Goal: Transaction & Acquisition: Purchase product/service

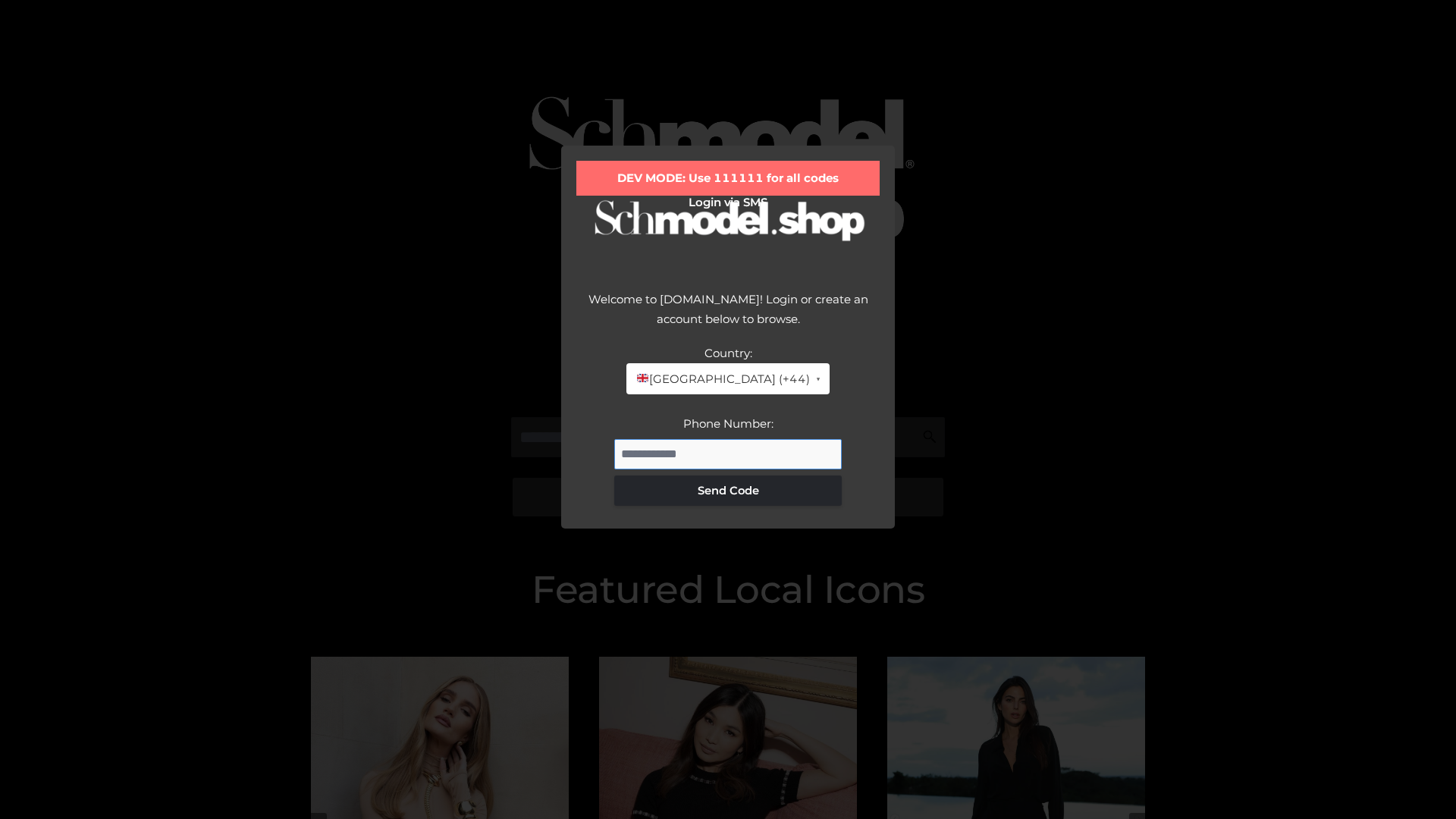
click at [728, 454] on input "Phone Number:" at bounding box center [728, 455] width 228 height 30
type input "**********"
click at [728, 490] on button "Send Code" at bounding box center [728, 491] width 228 height 30
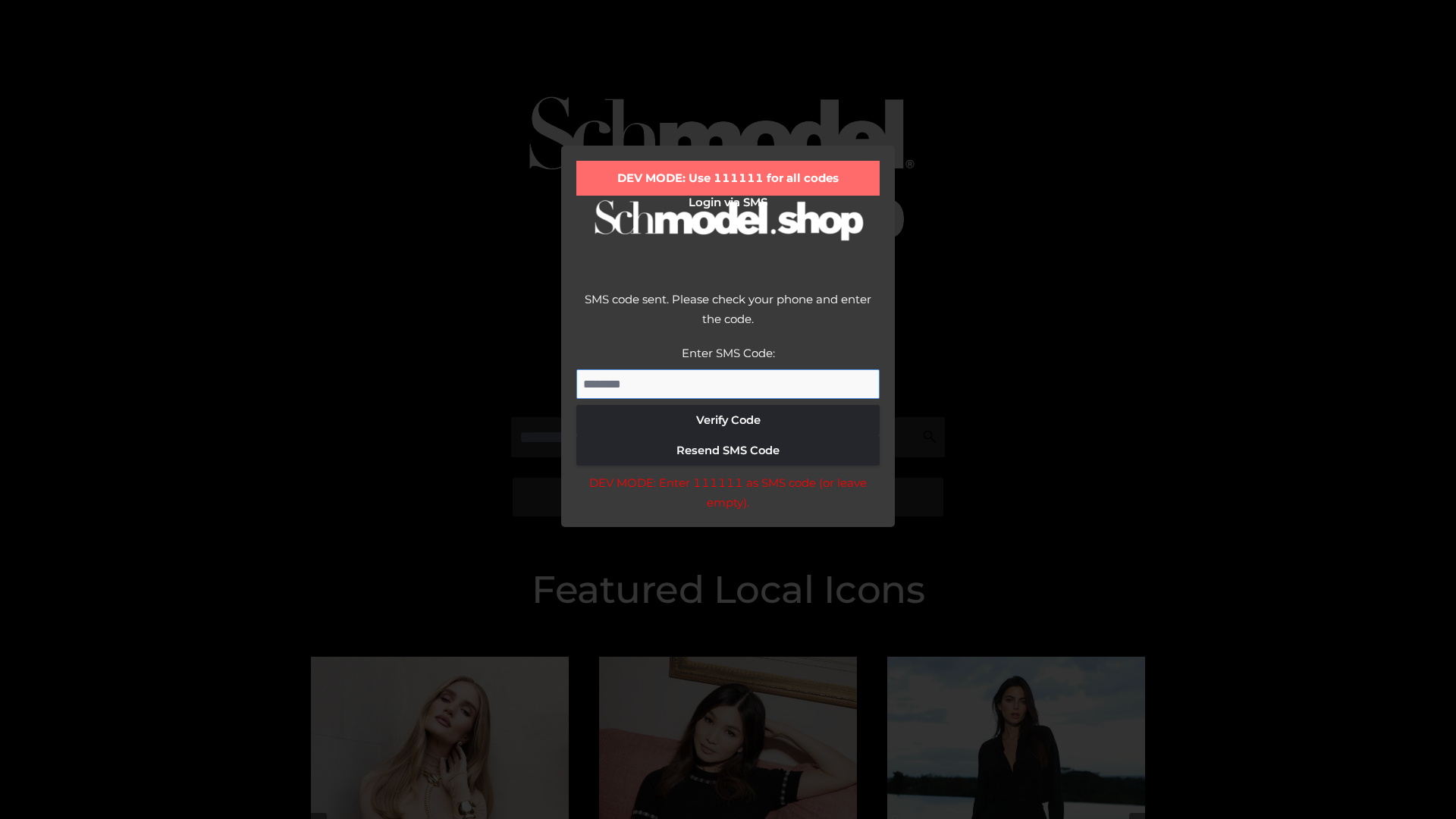
click at [728, 384] on input "Enter SMS Code:" at bounding box center [728, 385] width 303 height 30
type input "******"
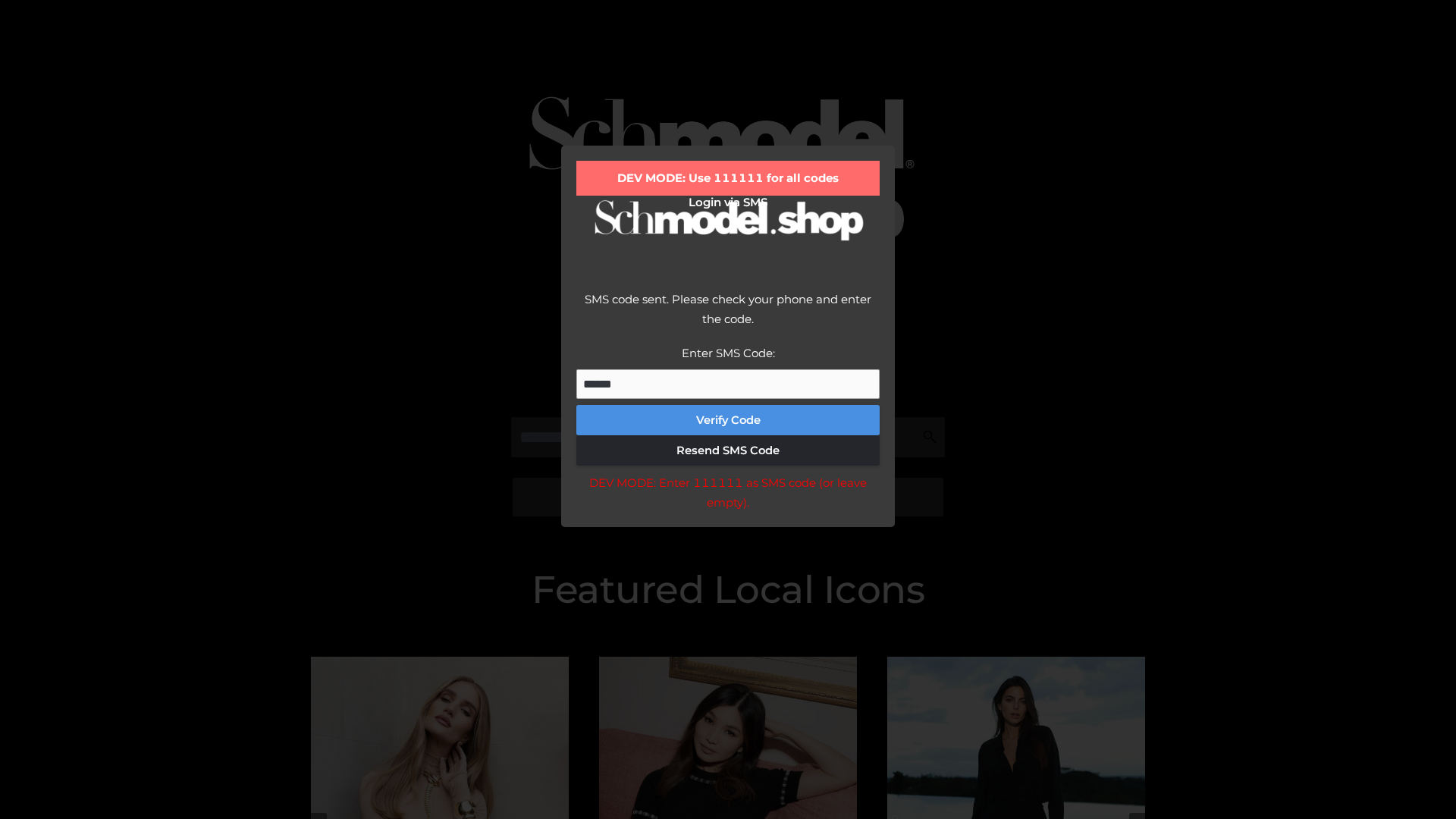
click at [728, 421] on button "Verify Code" at bounding box center [728, 421] width 303 height 30
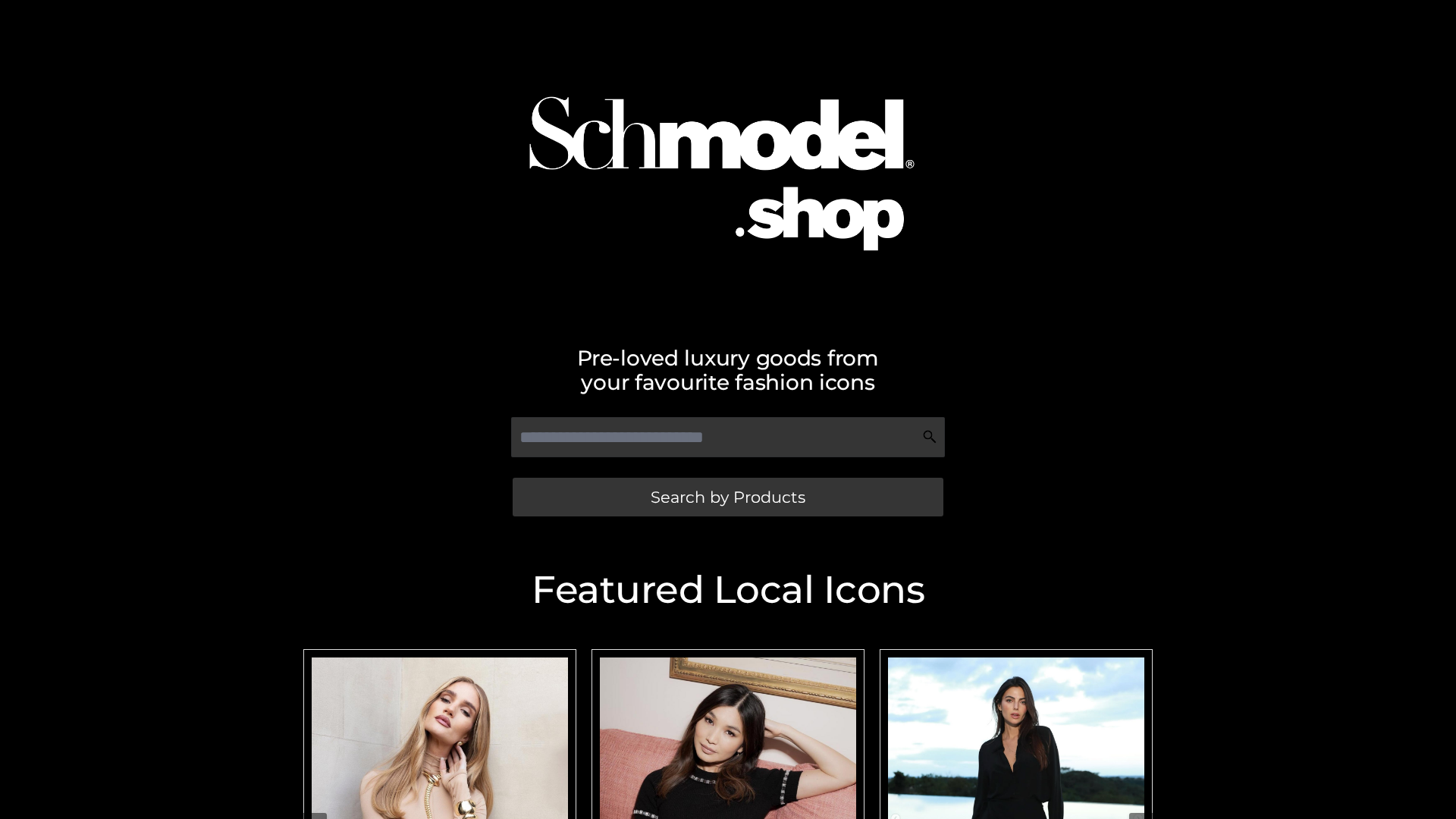
click at [728, 497] on span "Search by Products" at bounding box center [728, 497] width 155 height 16
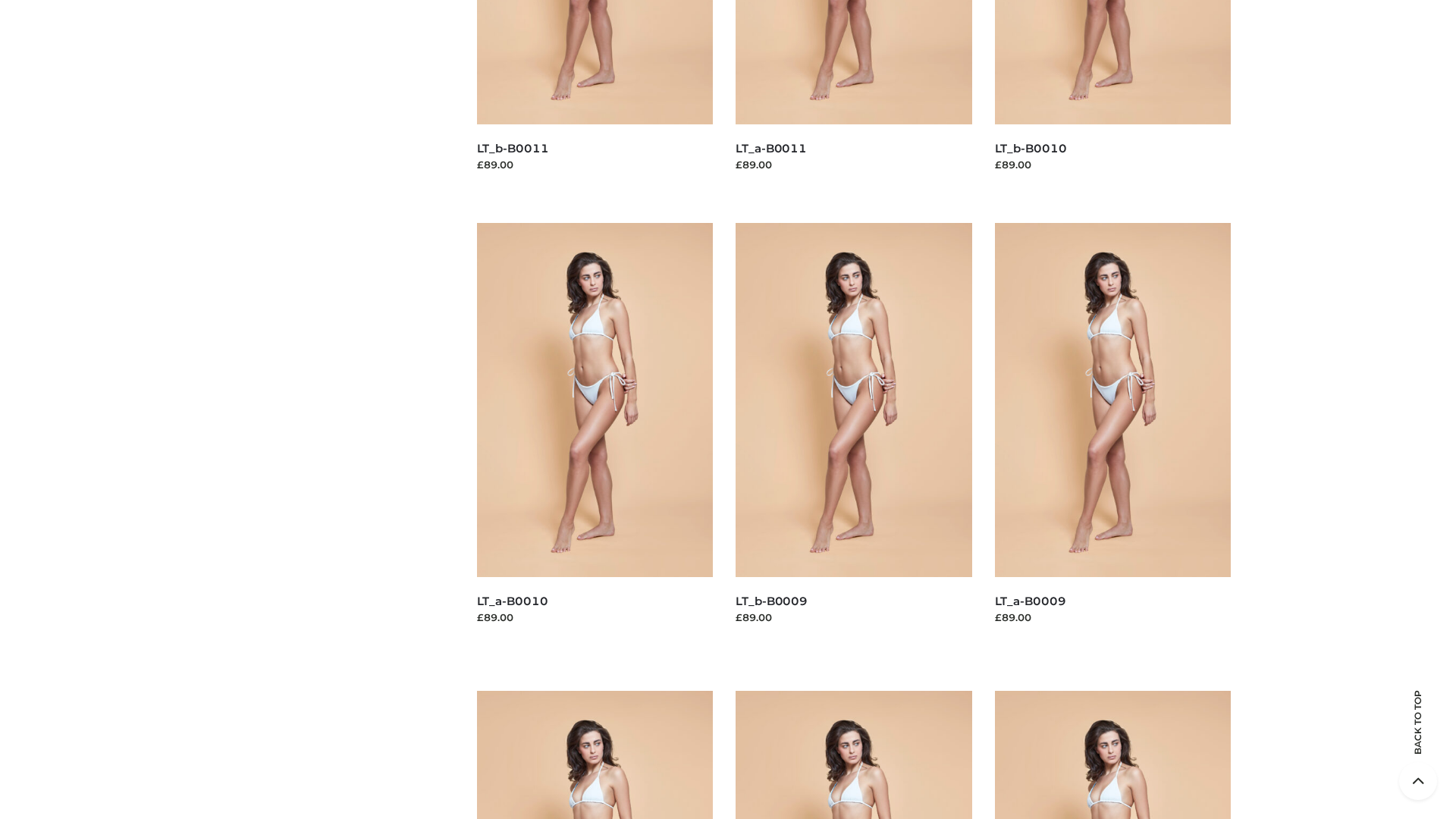
scroll to position [3999, 0]
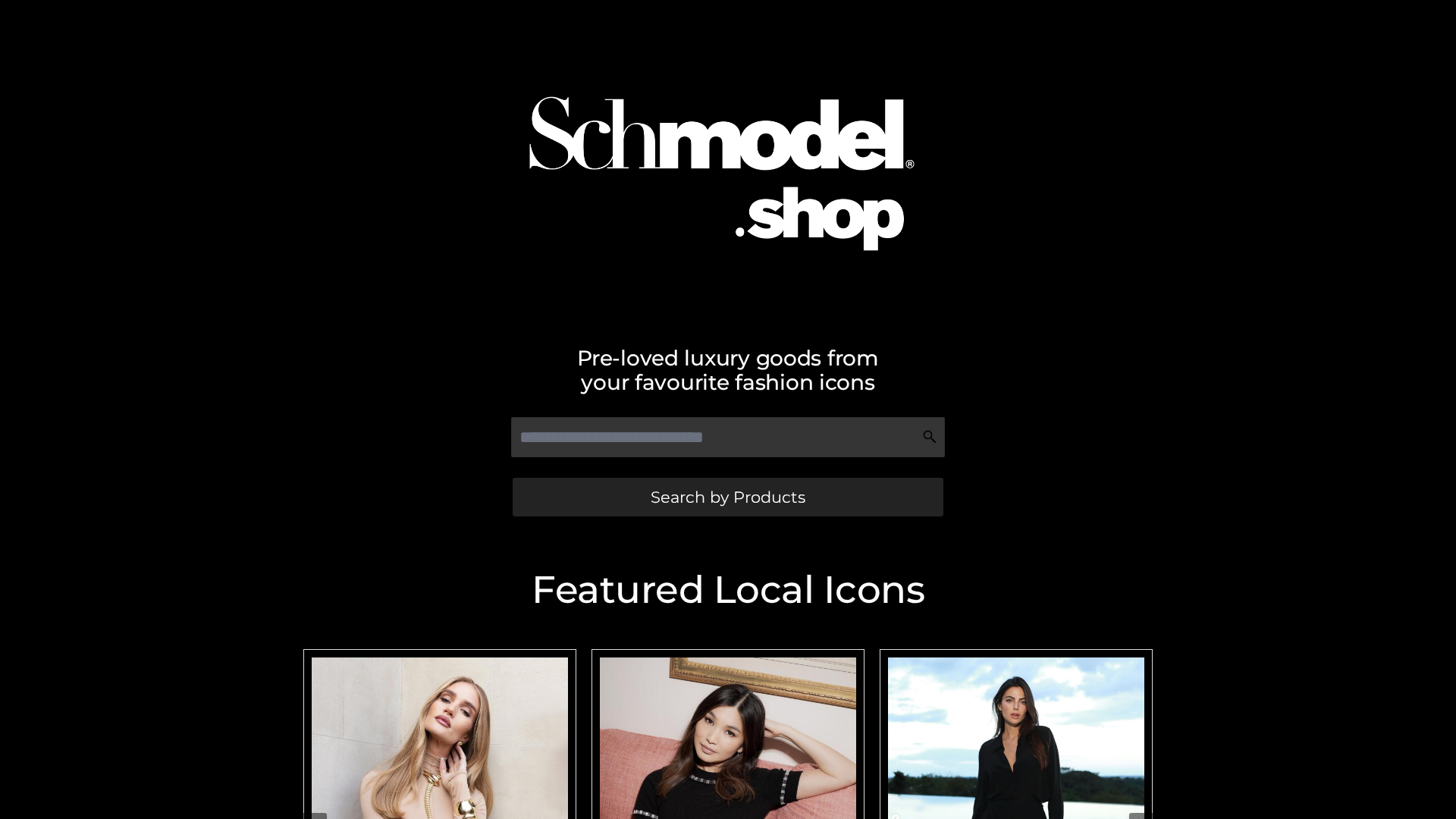
click at [728, 497] on span "Search by Products" at bounding box center [728, 497] width 155 height 16
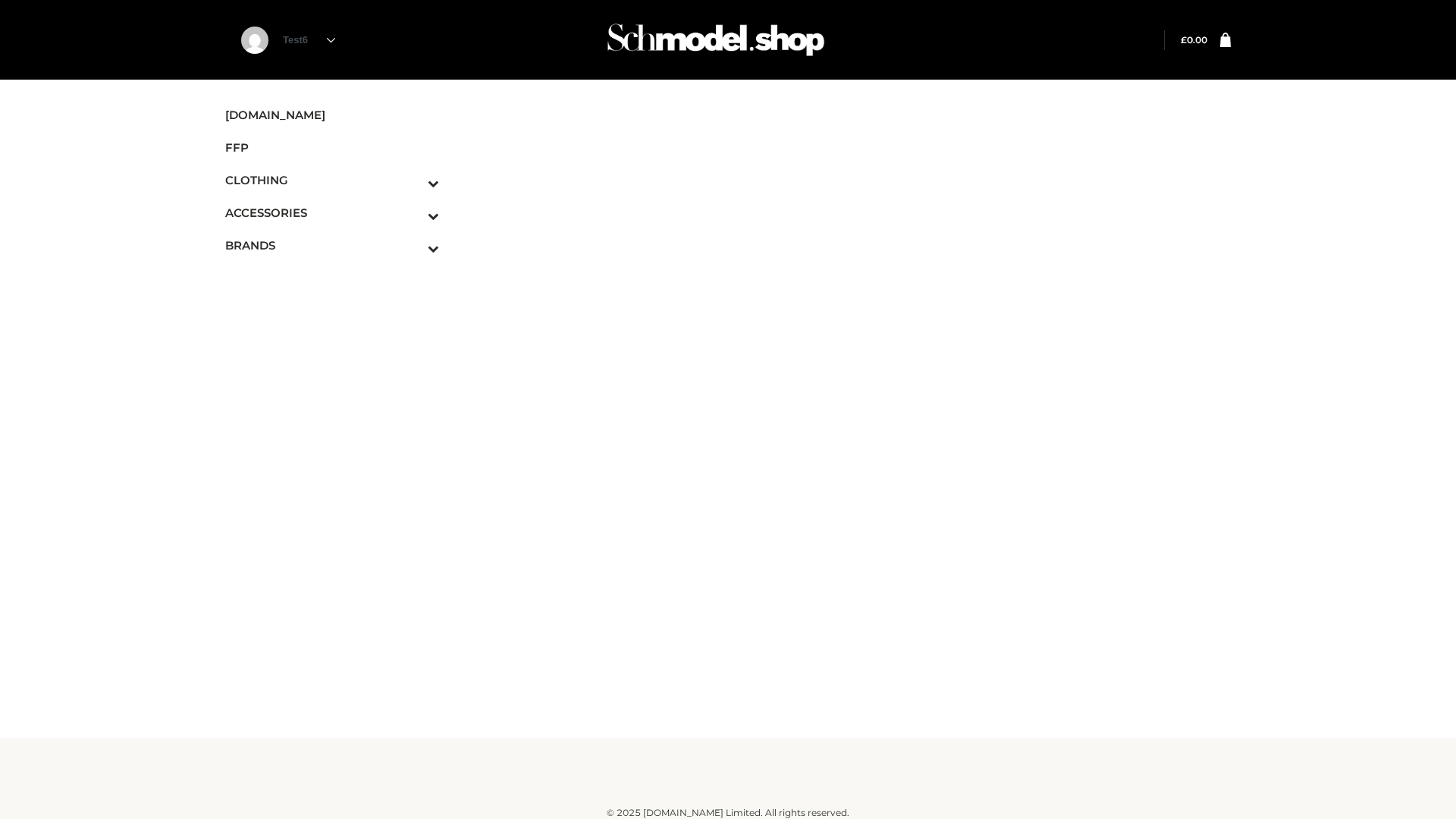
scroll to position [9, 0]
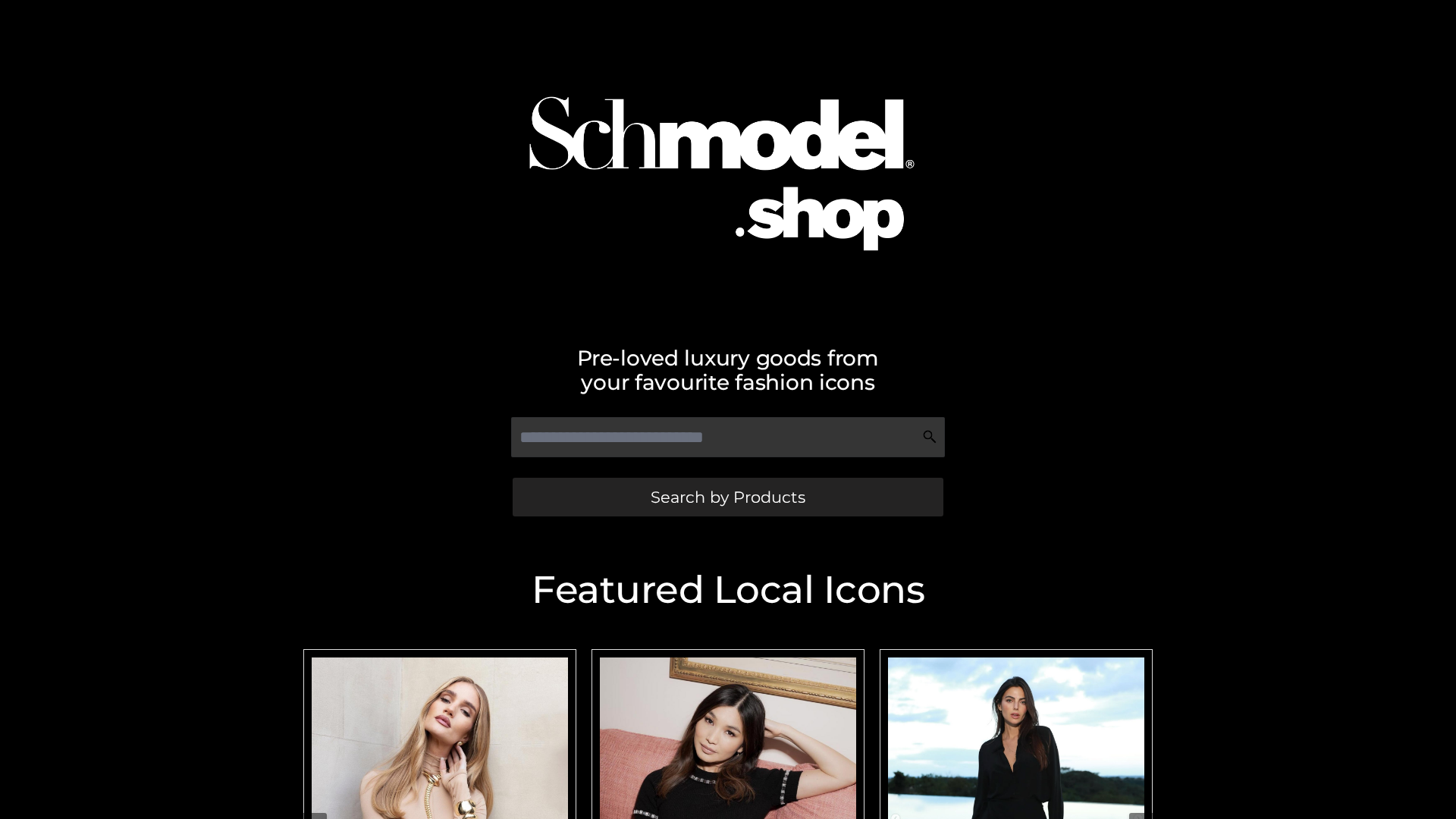
click at [728, 497] on span "Search by Products" at bounding box center [728, 497] width 155 height 16
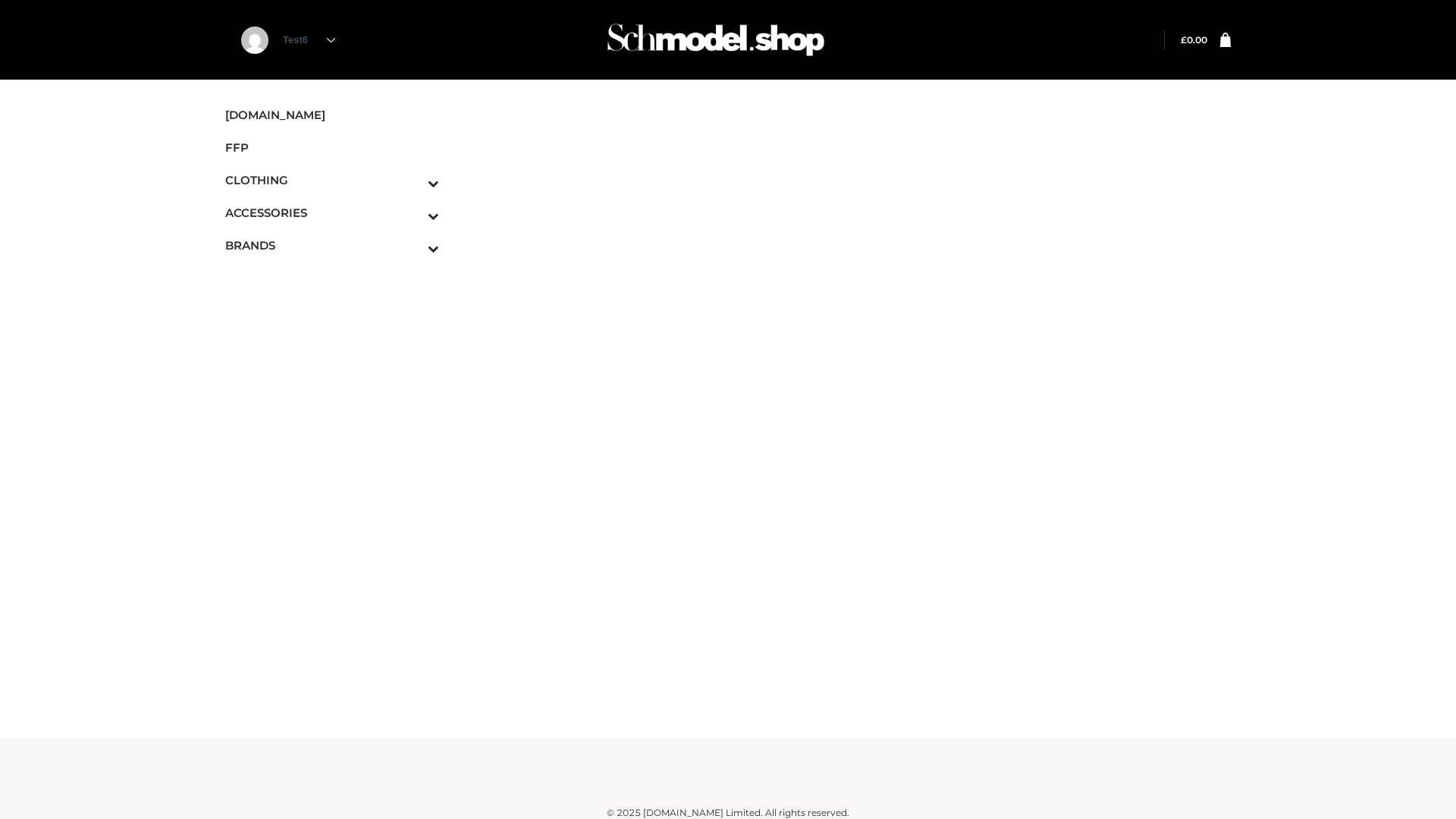
scroll to position [9, 0]
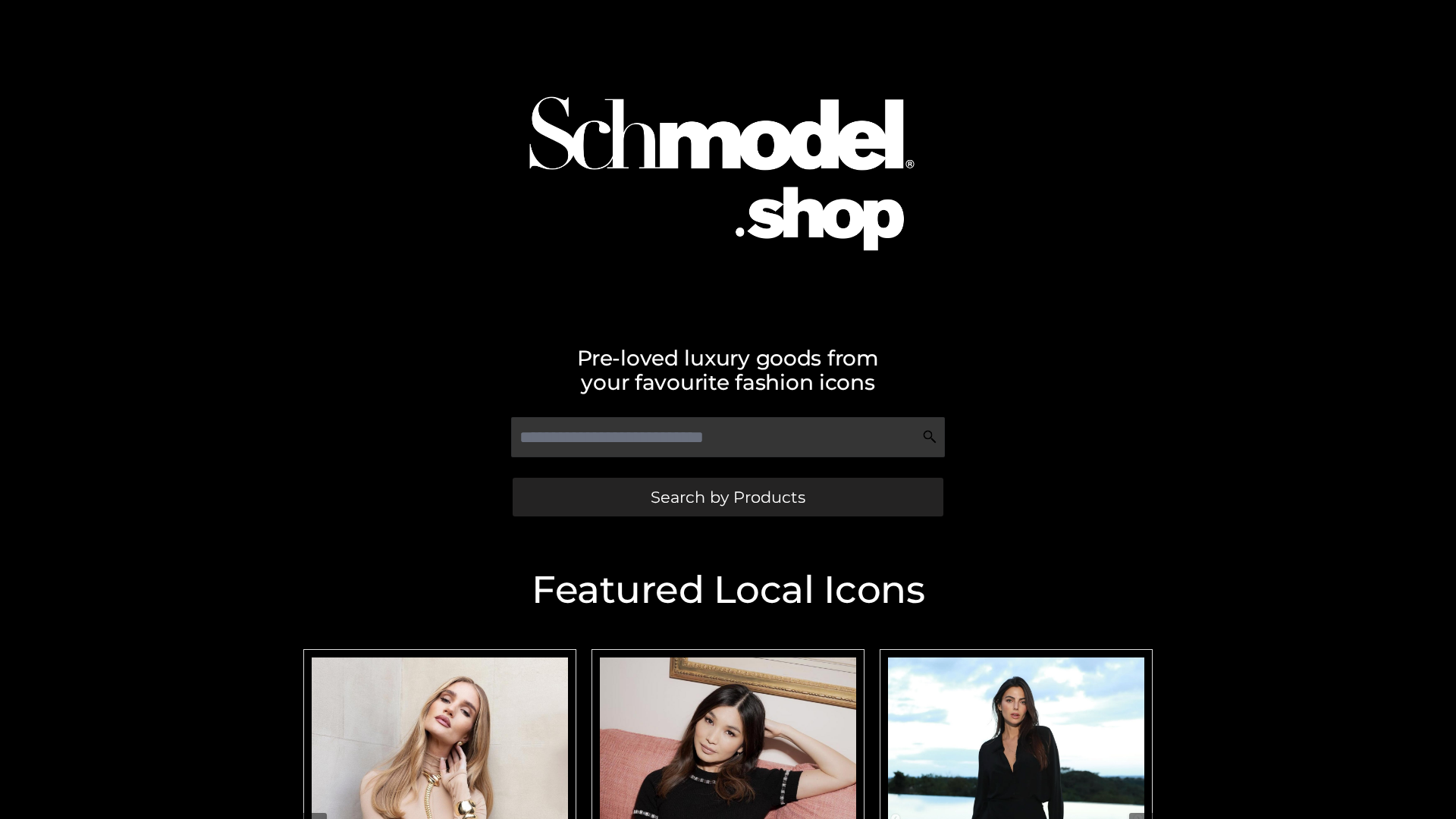
click at [728, 497] on span "Search by Products" at bounding box center [728, 497] width 155 height 16
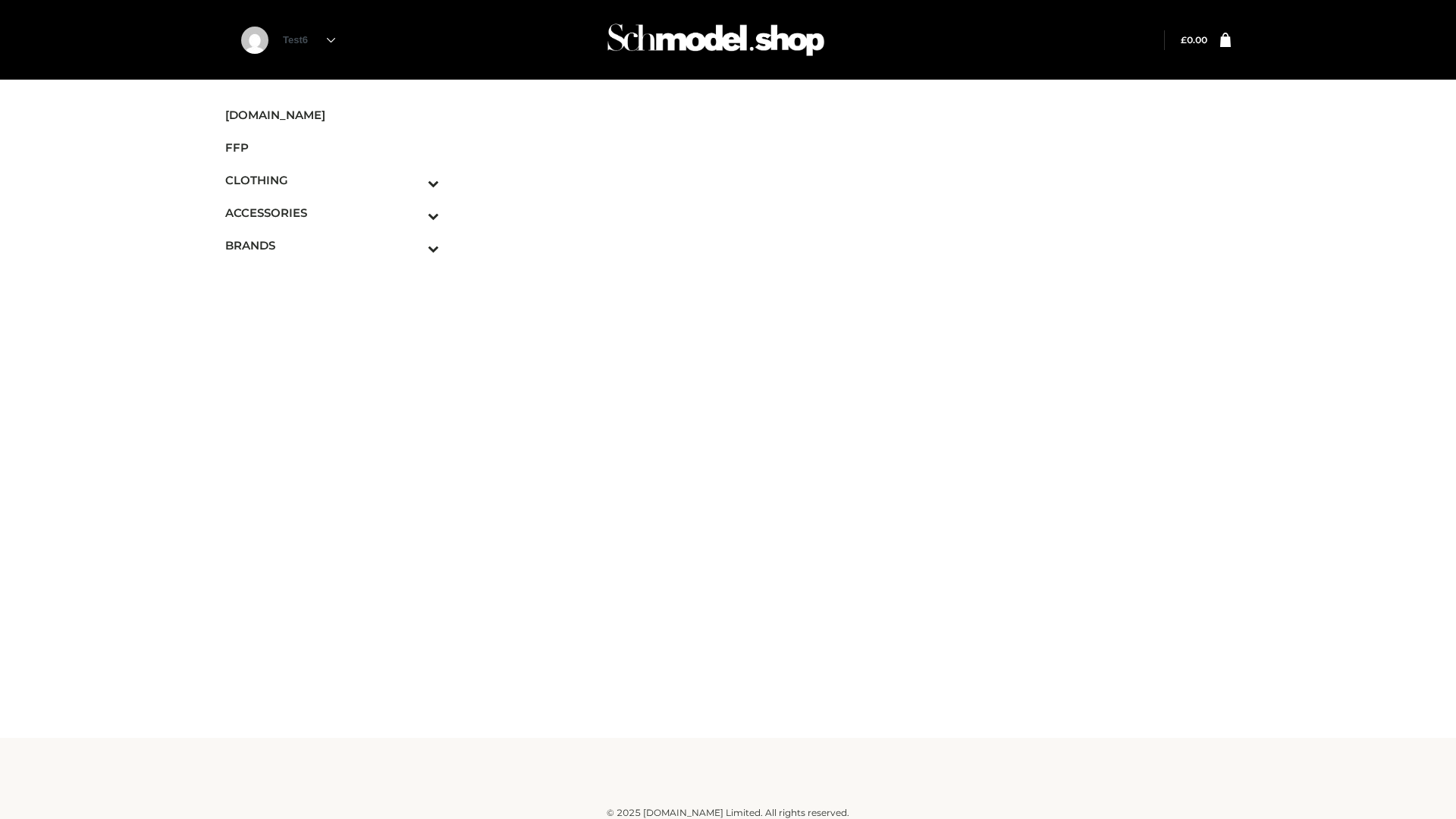
scroll to position [9, 0]
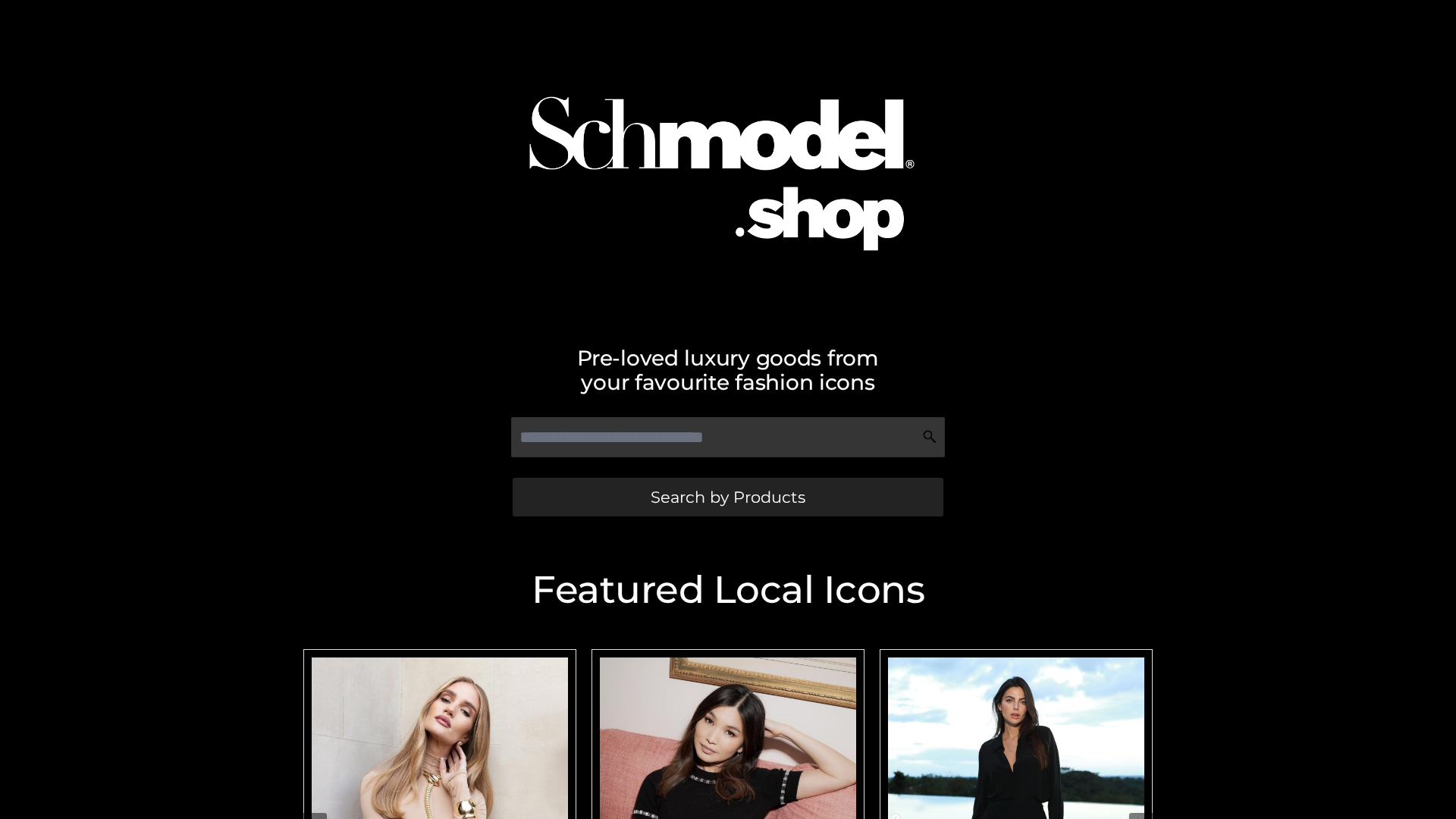
click at [728, 497] on span "Search by Products" at bounding box center [728, 497] width 155 height 16
